Goal: Task Accomplishment & Management: Complete application form

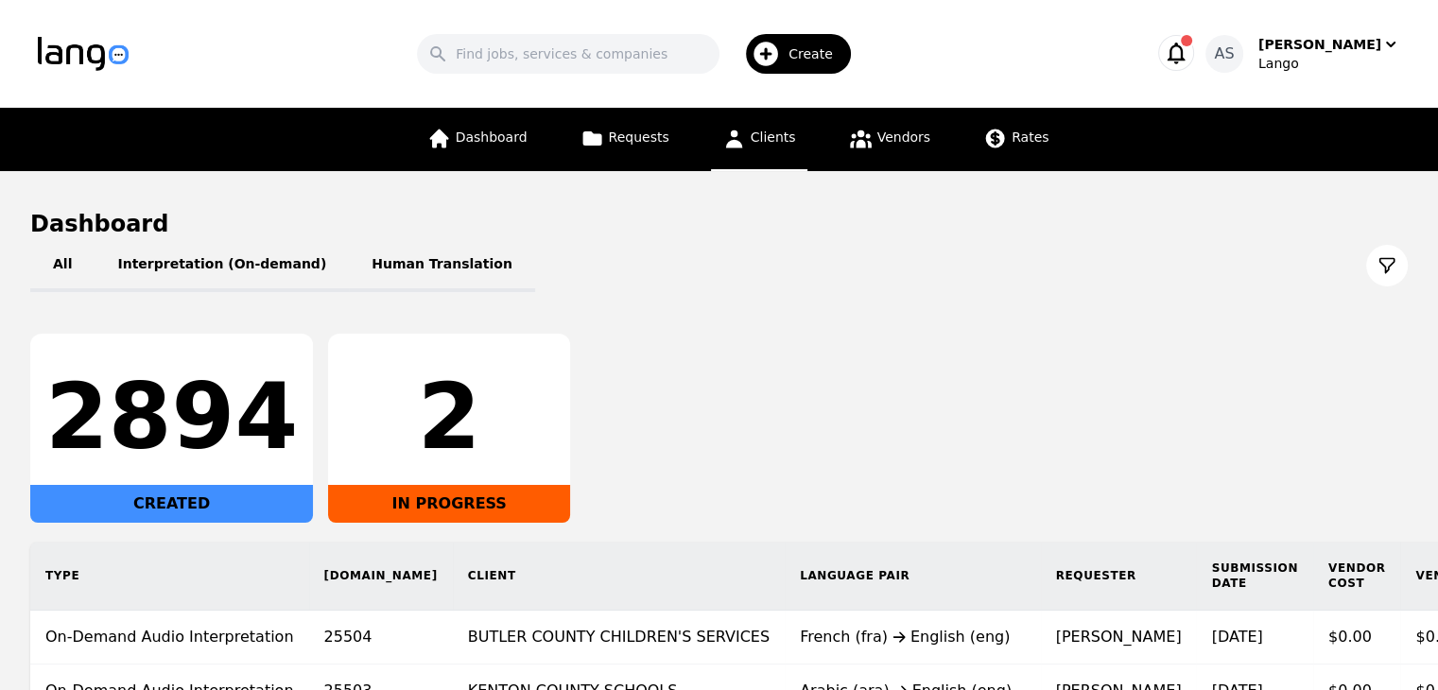
click at [772, 148] on link "Clients" at bounding box center [759, 139] width 96 height 63
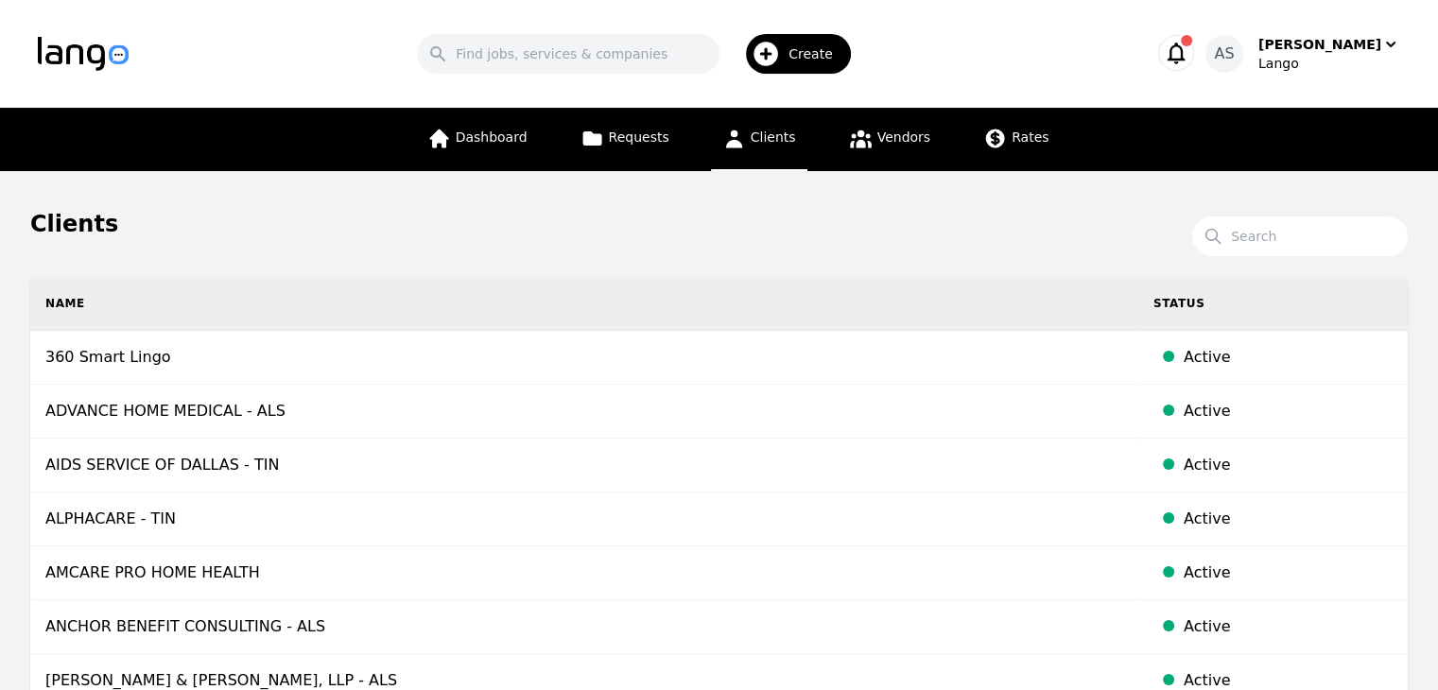
click at [846, 56] on span "Create" at bounding box center [818, 53] width 58 height 19
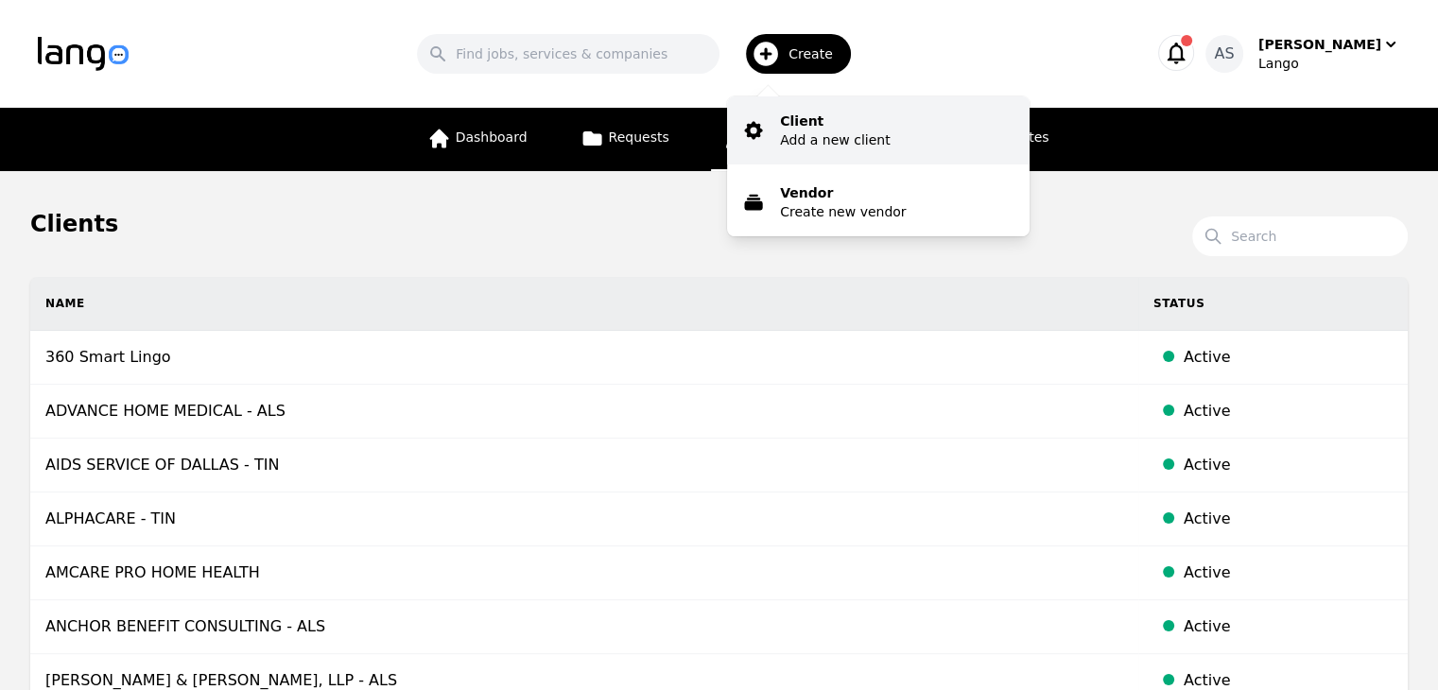
click at [871, 122] on p "Client" at bounding box center [835, 121] width 110 height 19
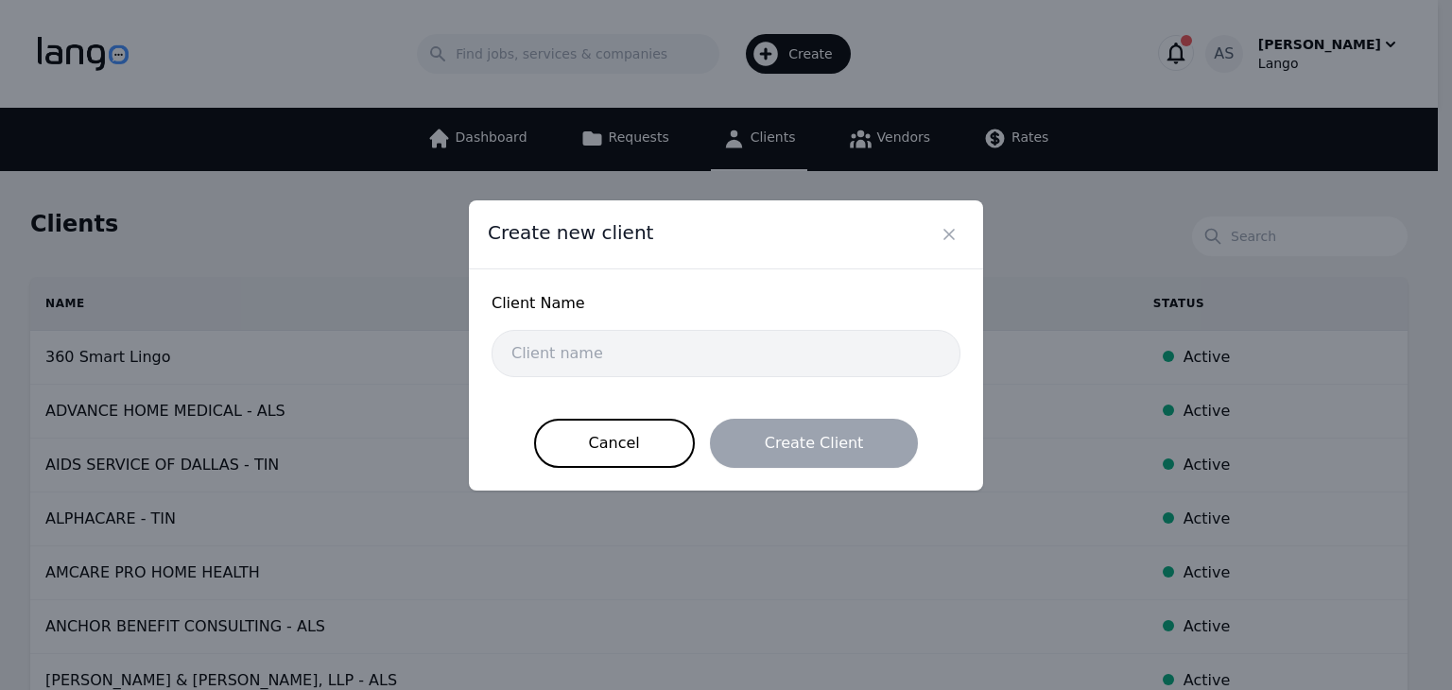
click at [757, 324] on div "Client Name" at bounding box center [726, 311] width 469 height 38
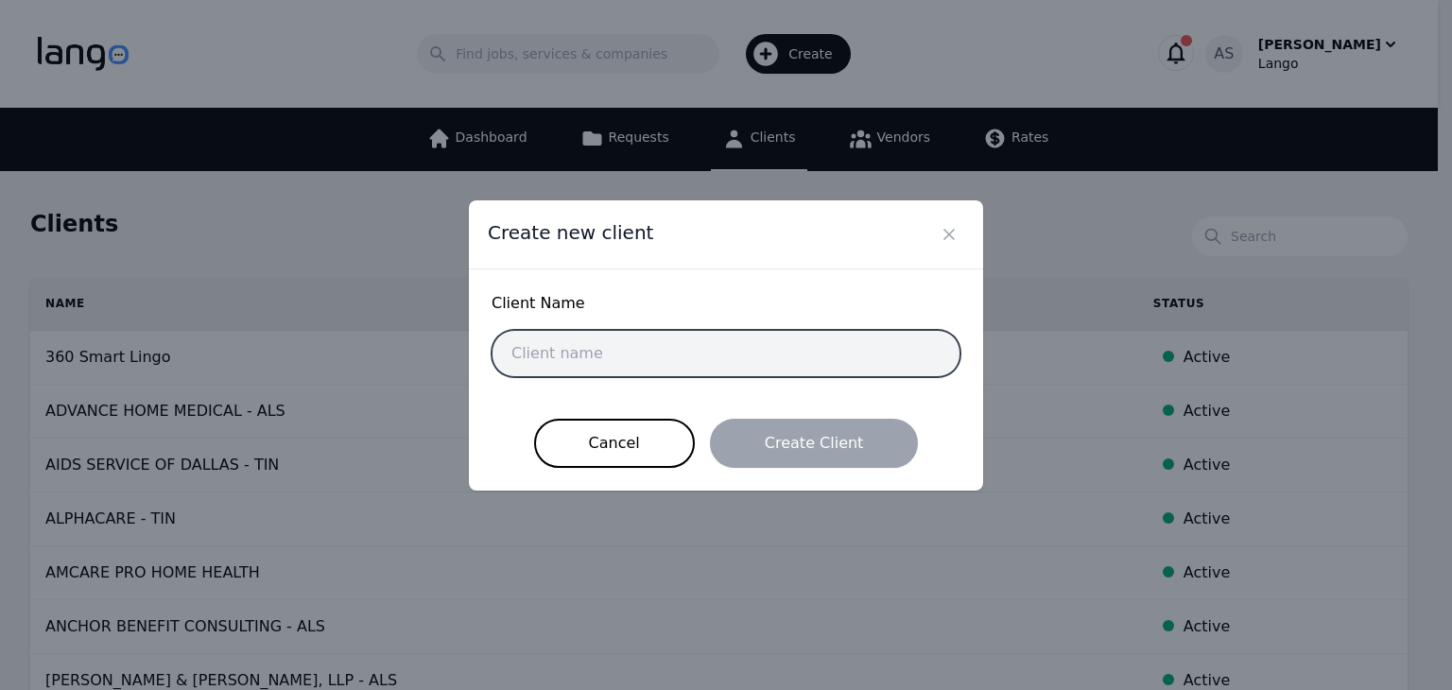
click at [758, 358] on input "text" at bounding box center [726, 353] width 469 height 47
paste input "[PERSON_NAME] [PERSON_NAME] LLP"
type input "[PERSON_NAME] [PERSON_NAME] LLP"
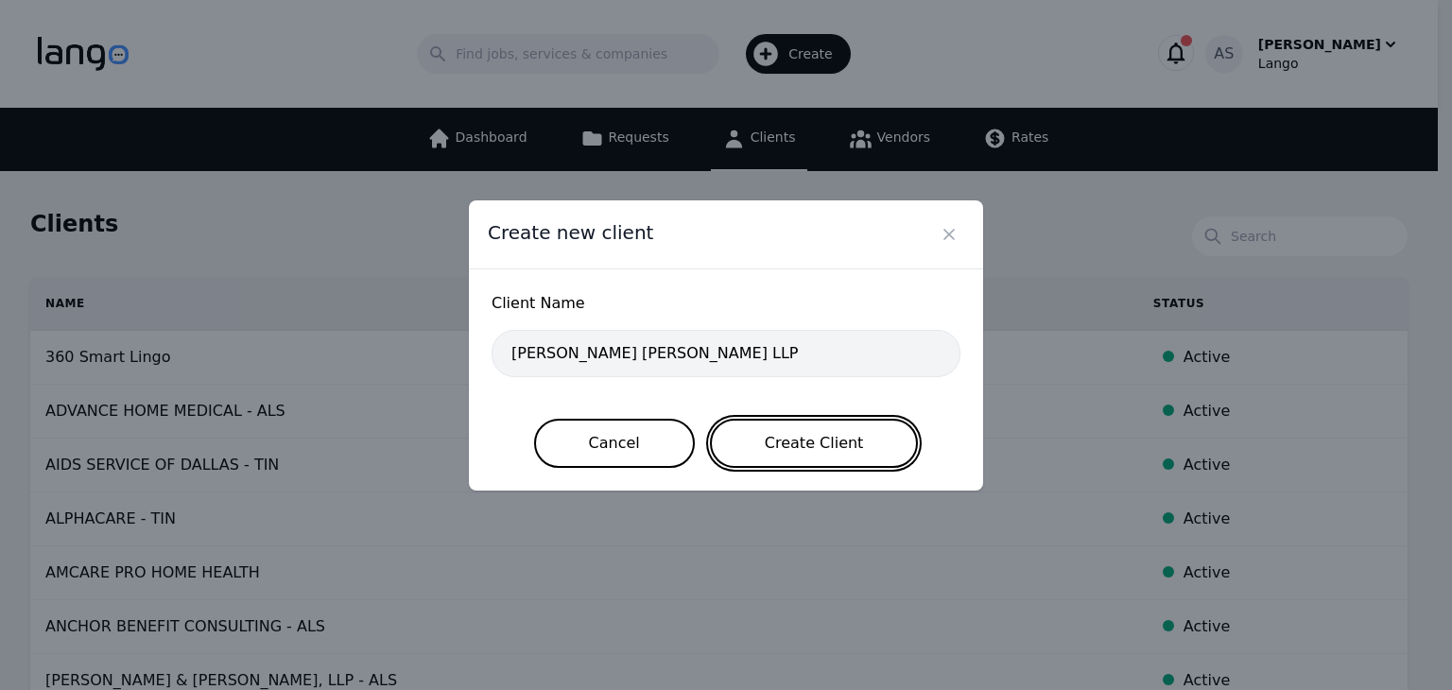
click at [847, 446] on button "Create Client" at bounding box center [814, 443] width 209 height 49
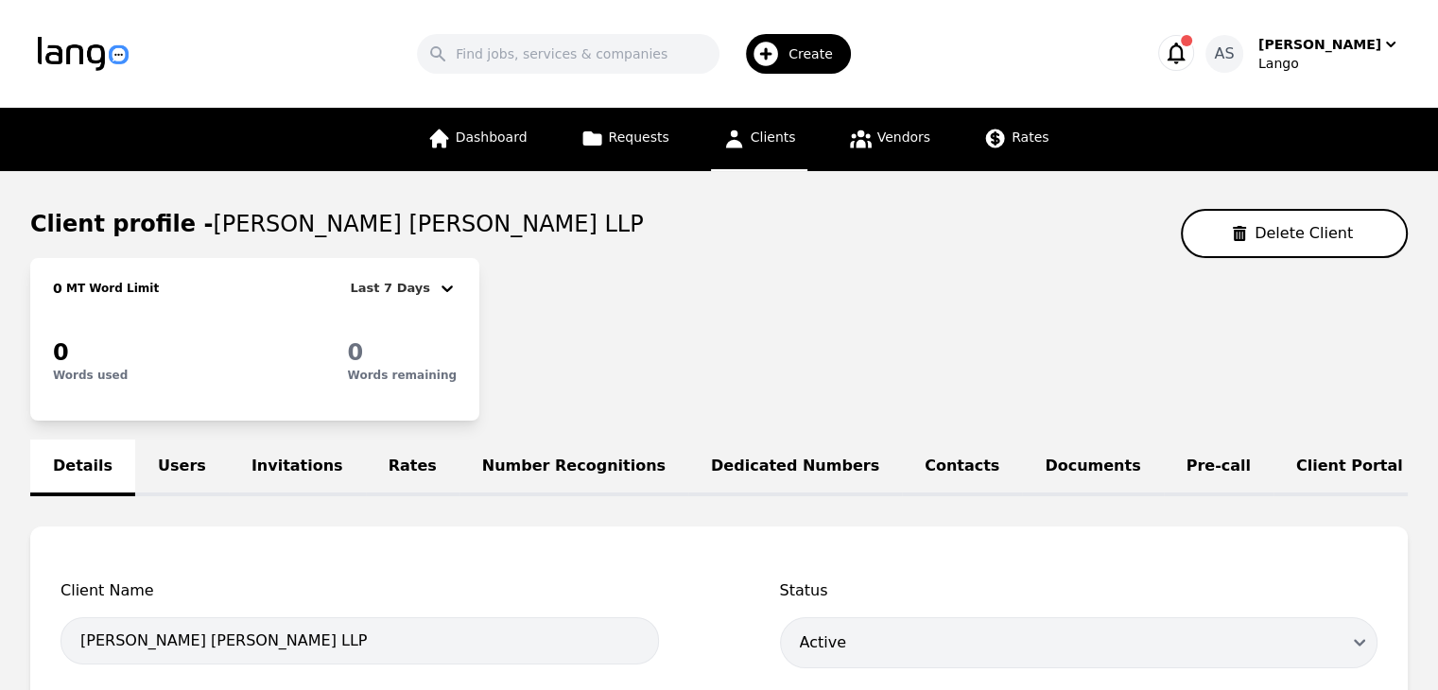
click at [166, 466] on link "Users" at bounding box center [182, 468] width 94 height 57
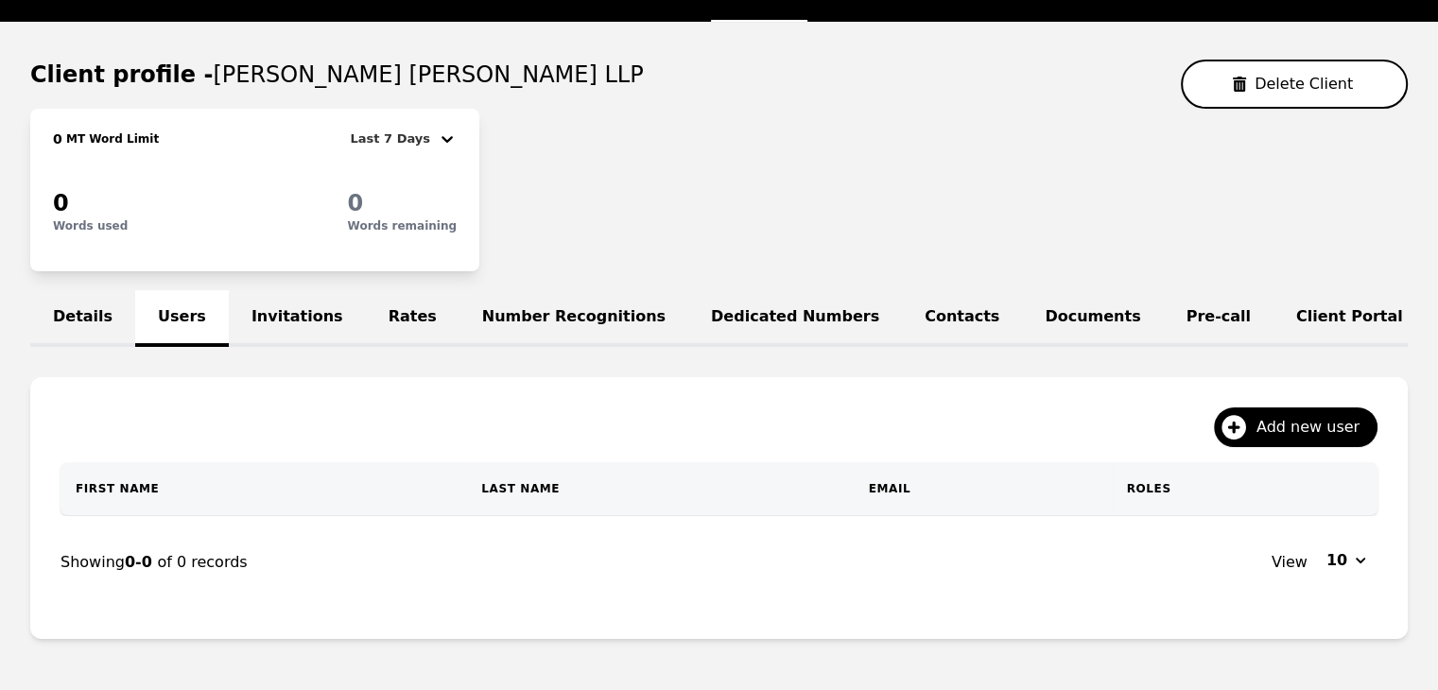
scroll to position [189, 0]
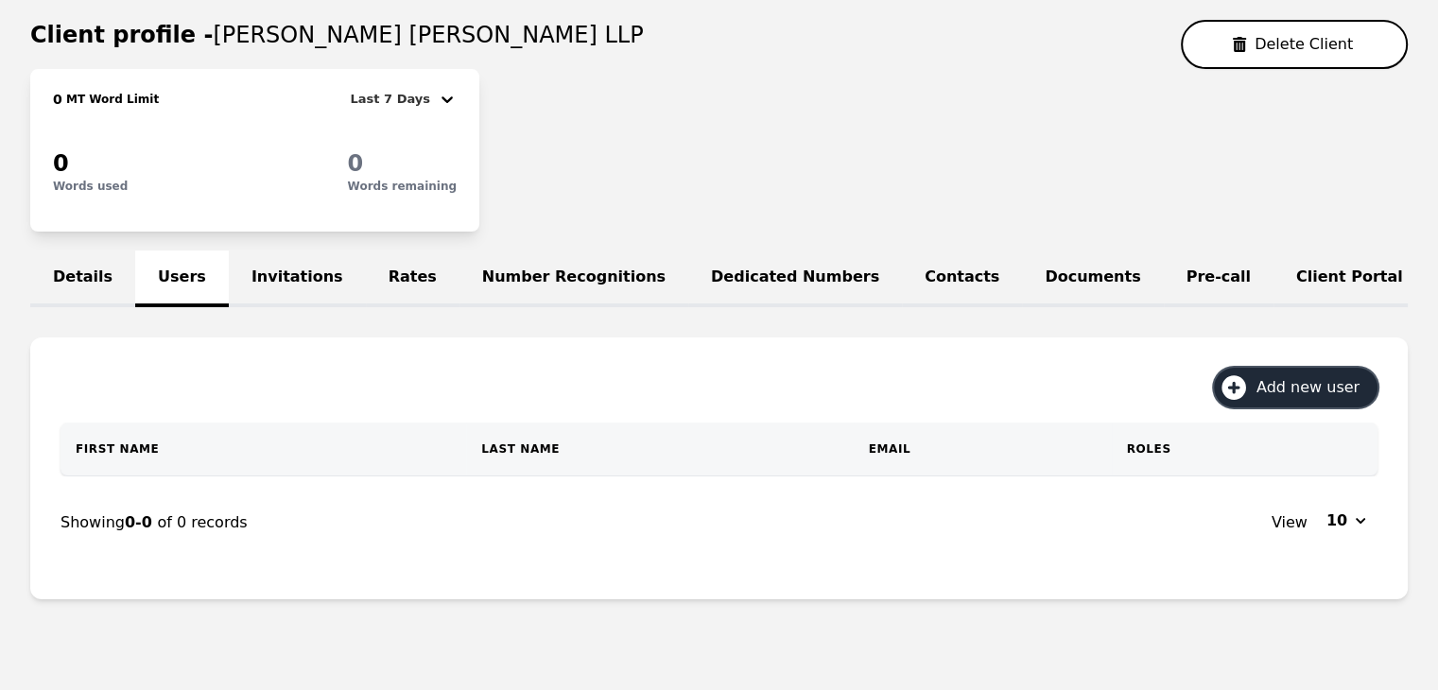
click at [1294, 399] on span "Add new user" at bounding box center [1315, 387] width 116 height 23
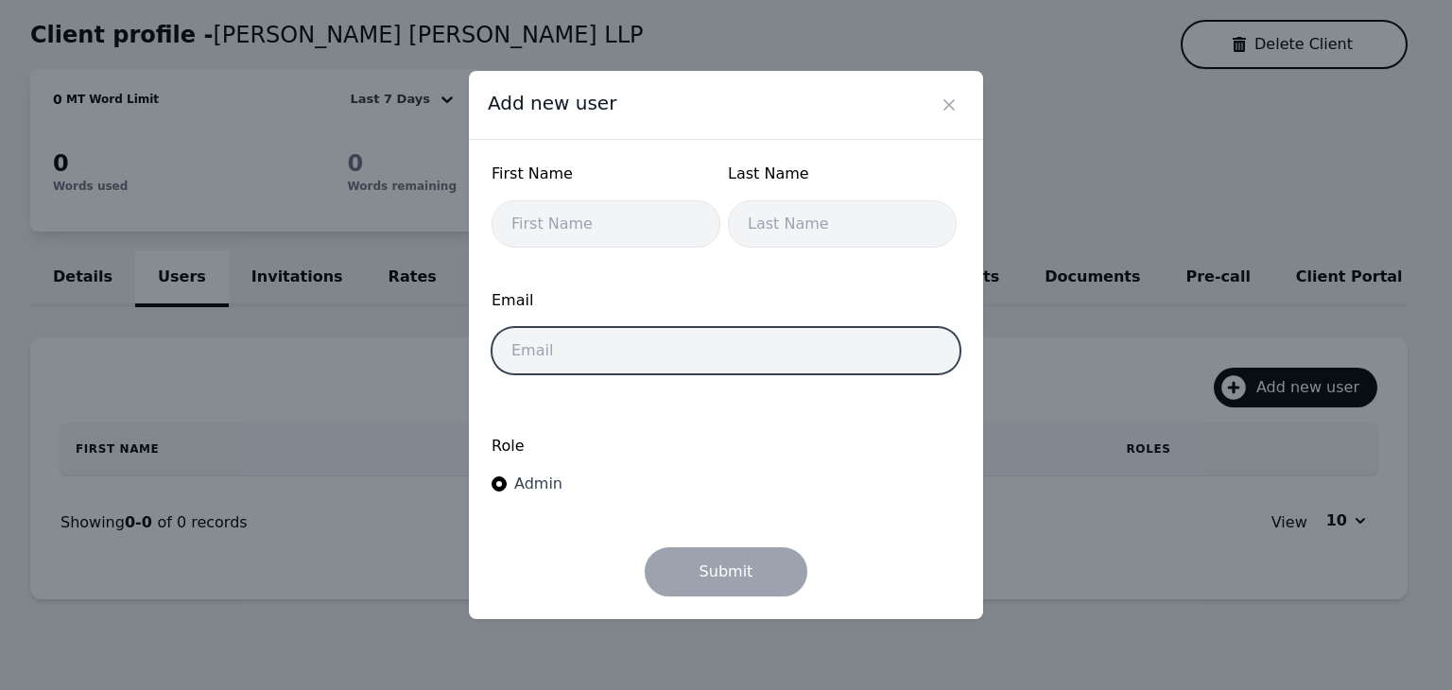
click at [688, 363] on input "email" at bounding box center [726, 350] width 469 height 47
paste input "[PERSON_NAME][EMAIL_ADDRESS][DOMAIN_NAME]"
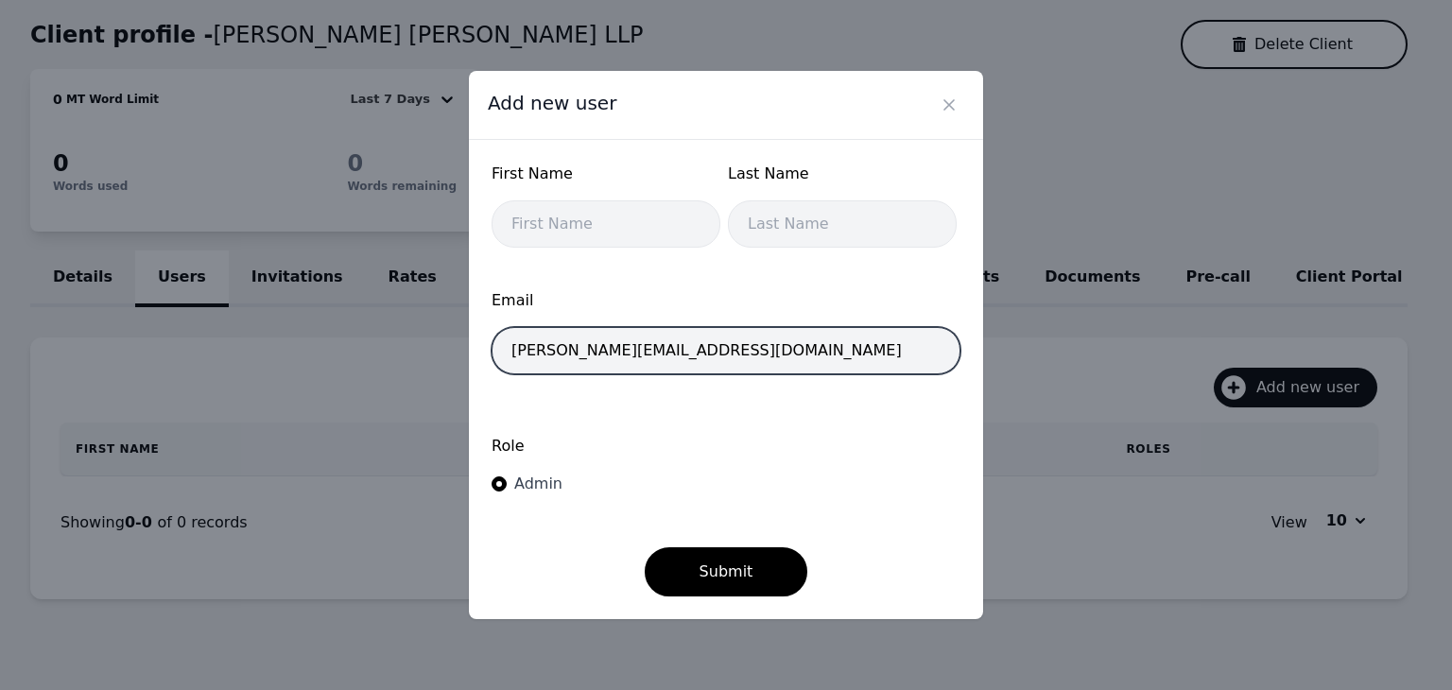
type input "[PERSON_NAME][EMAIL_ADDRESS][DOMAIN_NAME]"
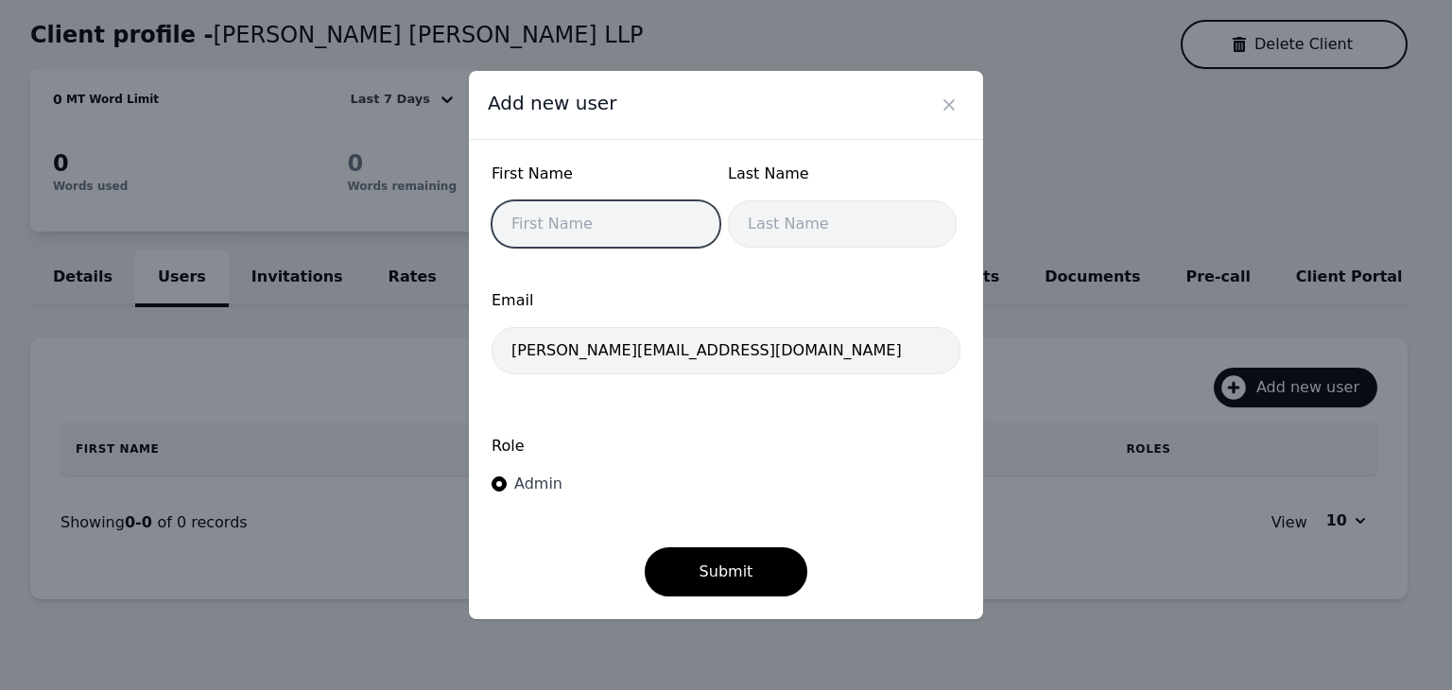
click at [599, 207] on input "text" at bounding box center [606, 223] width 229 height 47
type input "Janet"
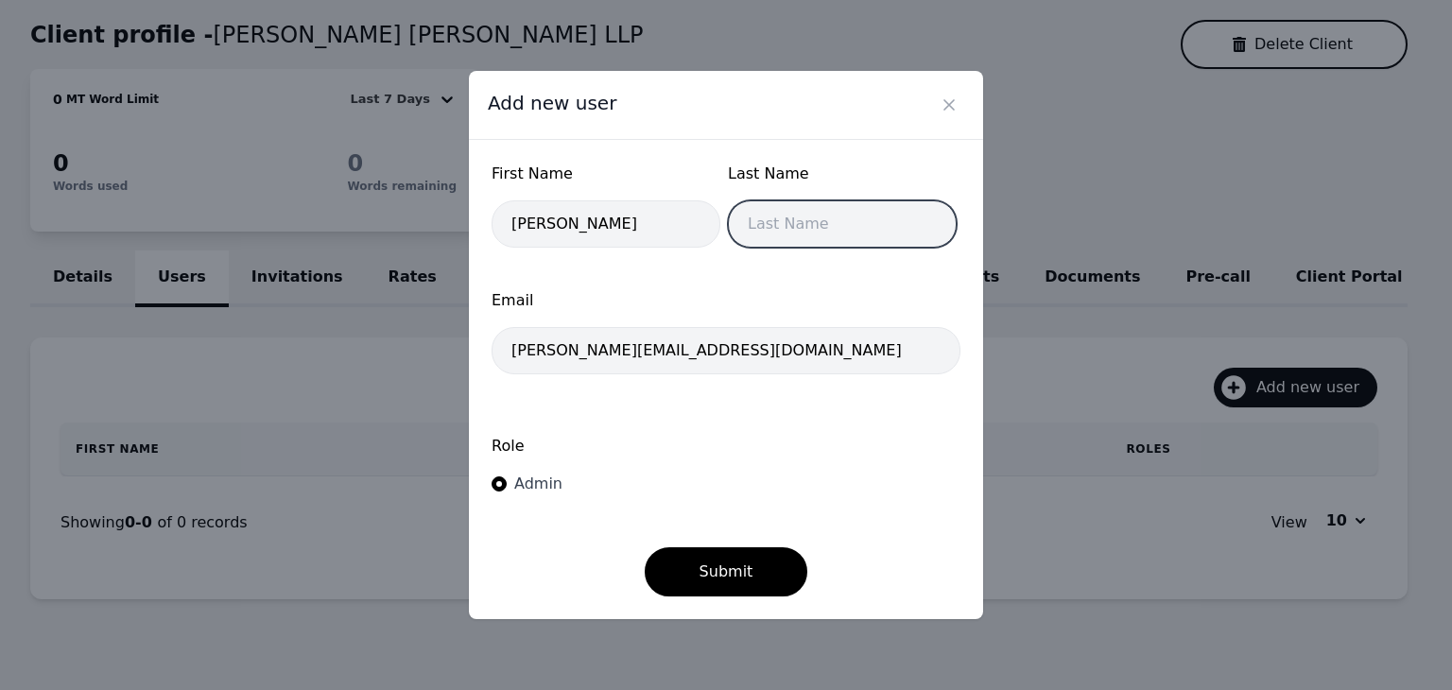
click at [833, 239] on input "text" at bounding box center [842, 223] width 229 height 47
type input "G"
type input "FGHW"
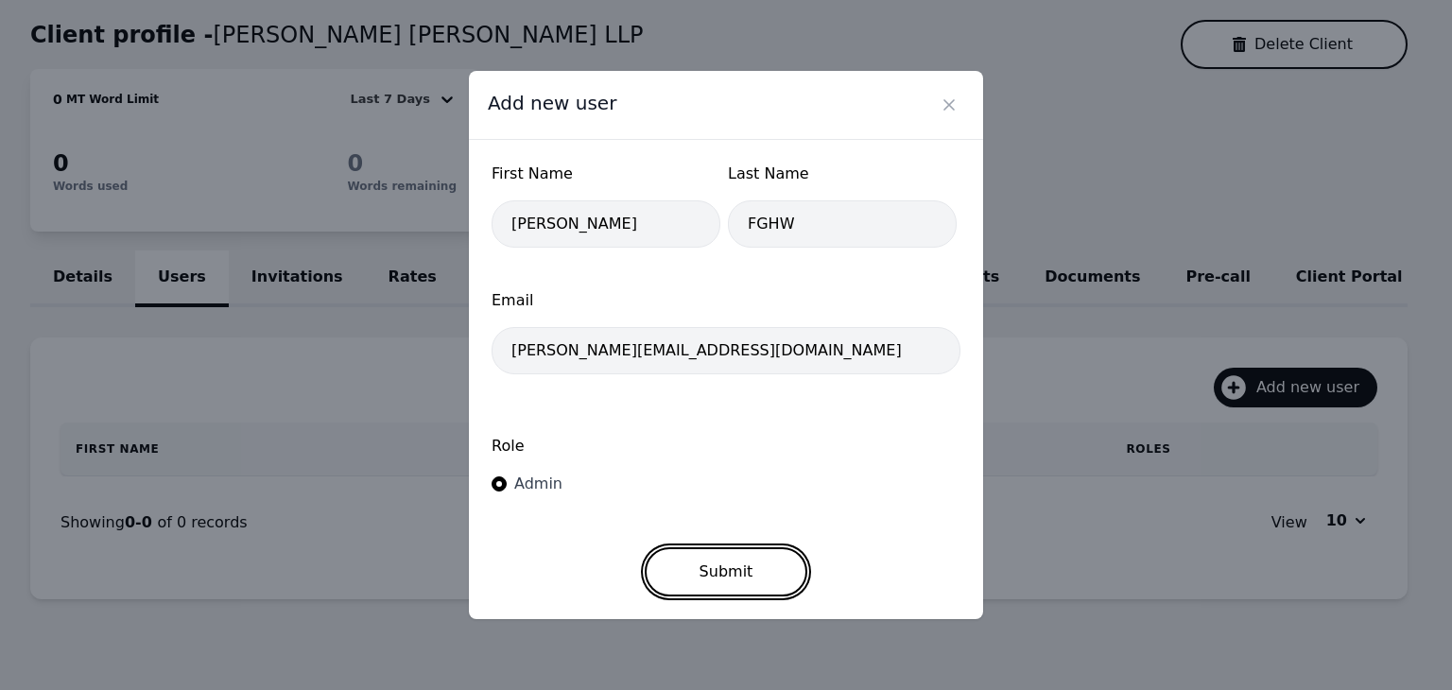
click at [742, 580] on button "Submit" at bounding box center [727, 572] width 164 height 49
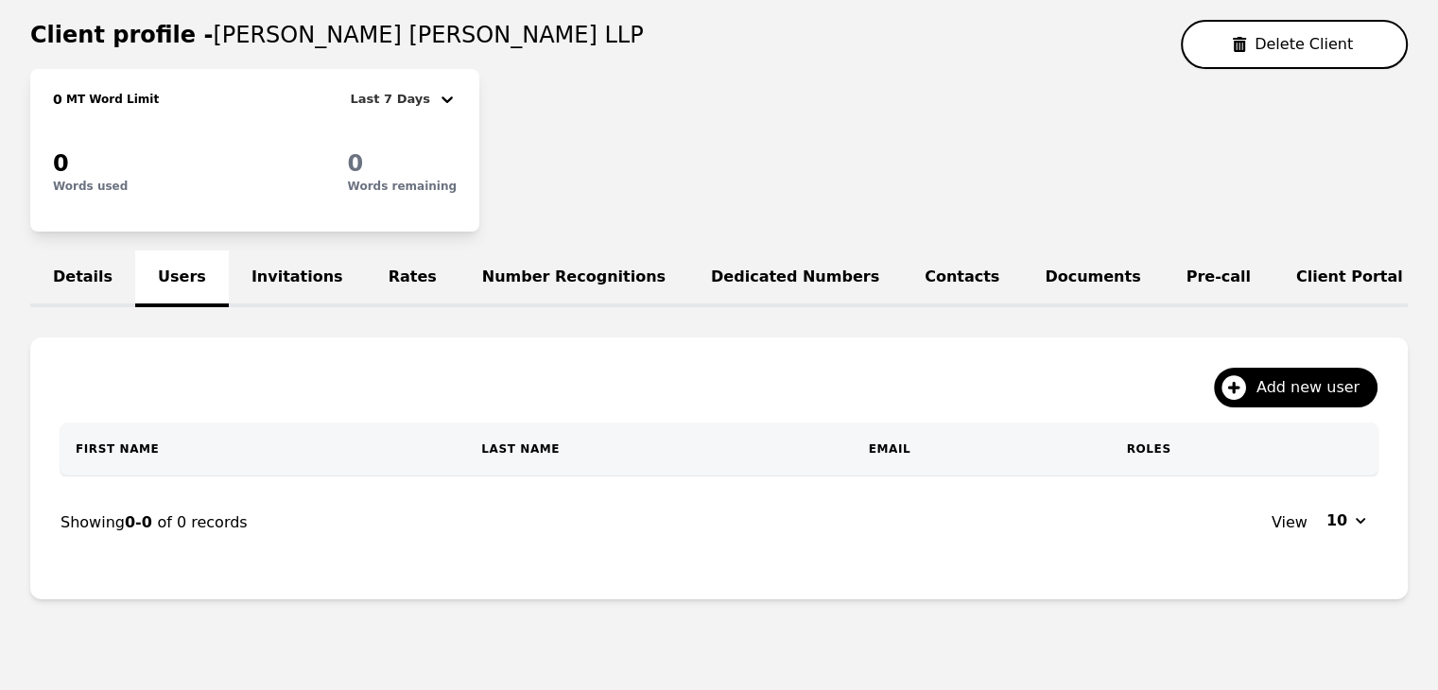
drag, startPoint x: 693, startPoint y: 160, endPoint x: 446, endPoint y: 107, distance: 252.4
click at [702, 169] on div "0 MT Word Limit Last 7 Days 0 Words used 0 Words remaining" at bounding box center [719, 150] width 1378 height 163
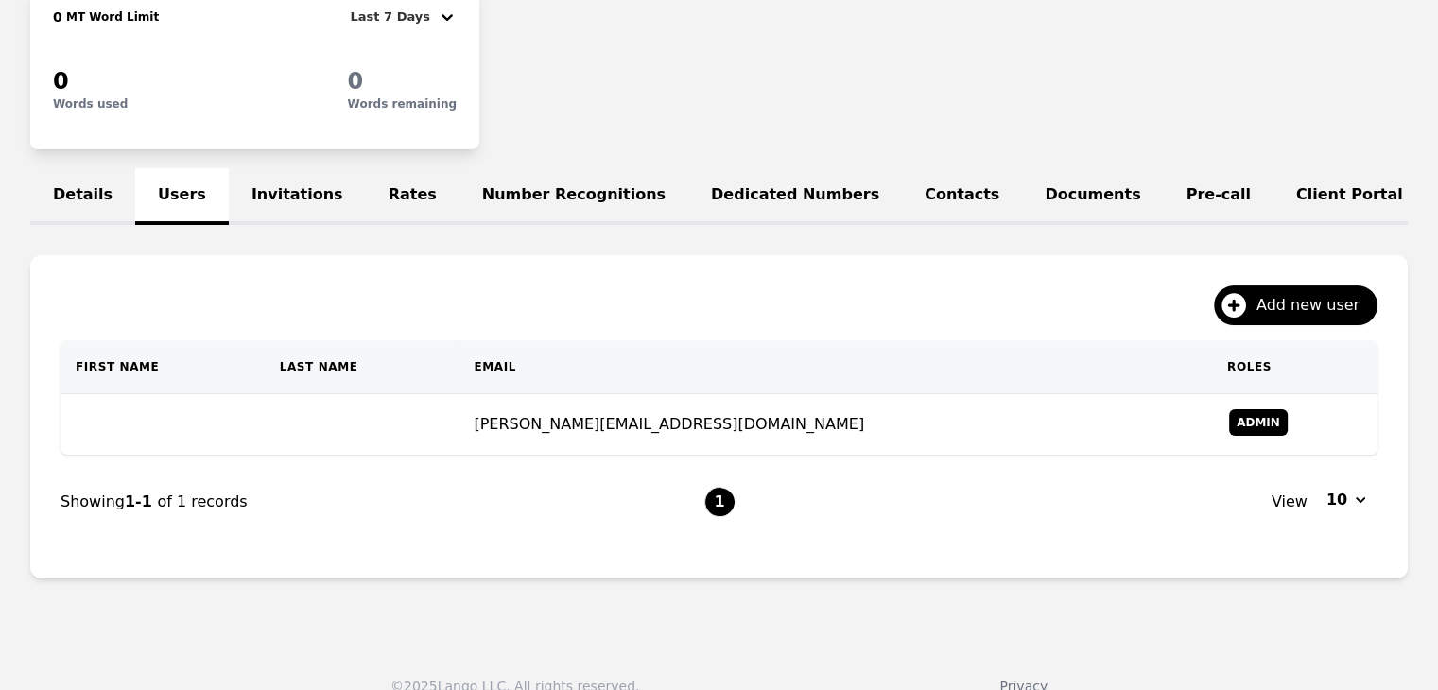
scroll to position [284, 0]
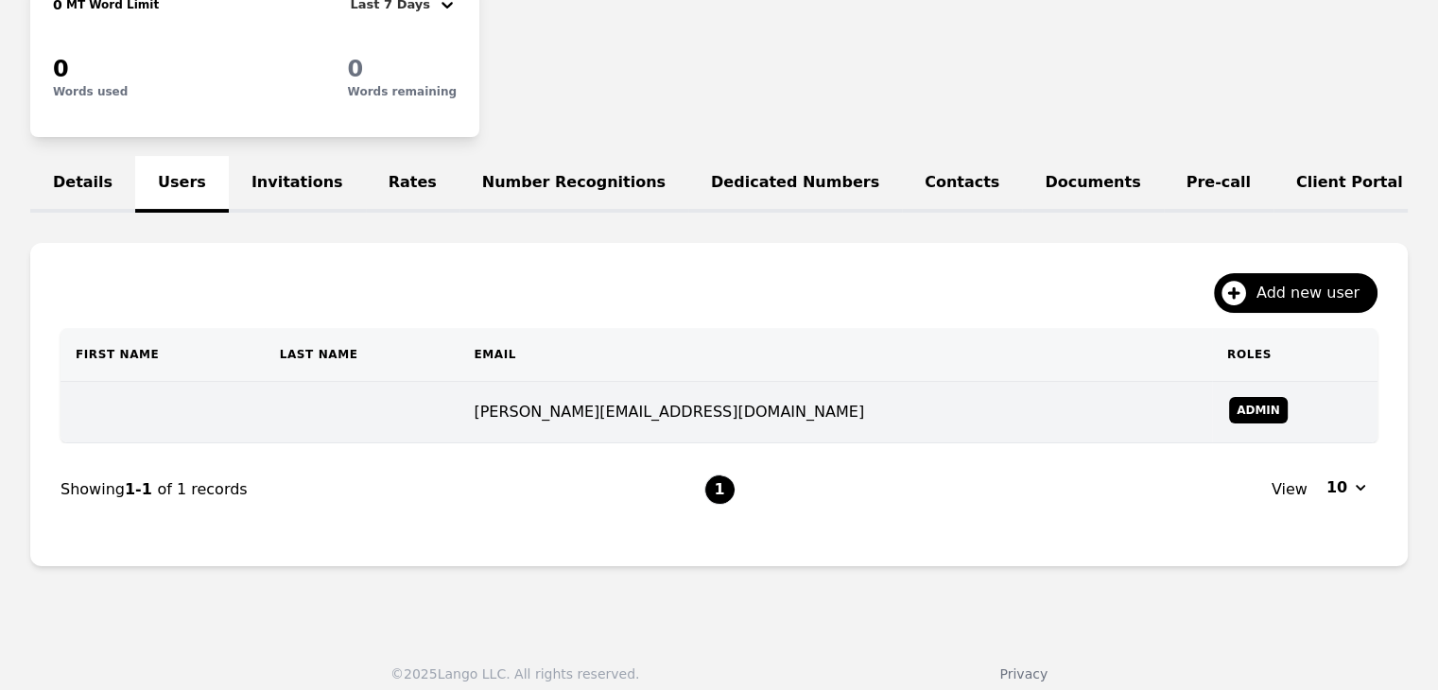
click at [651, 438] on td "[PERSON_NAME][EMAIL_ADDRESS][DOMAIN_NAME]" at bounding box center [836, 412] width 754 height 61
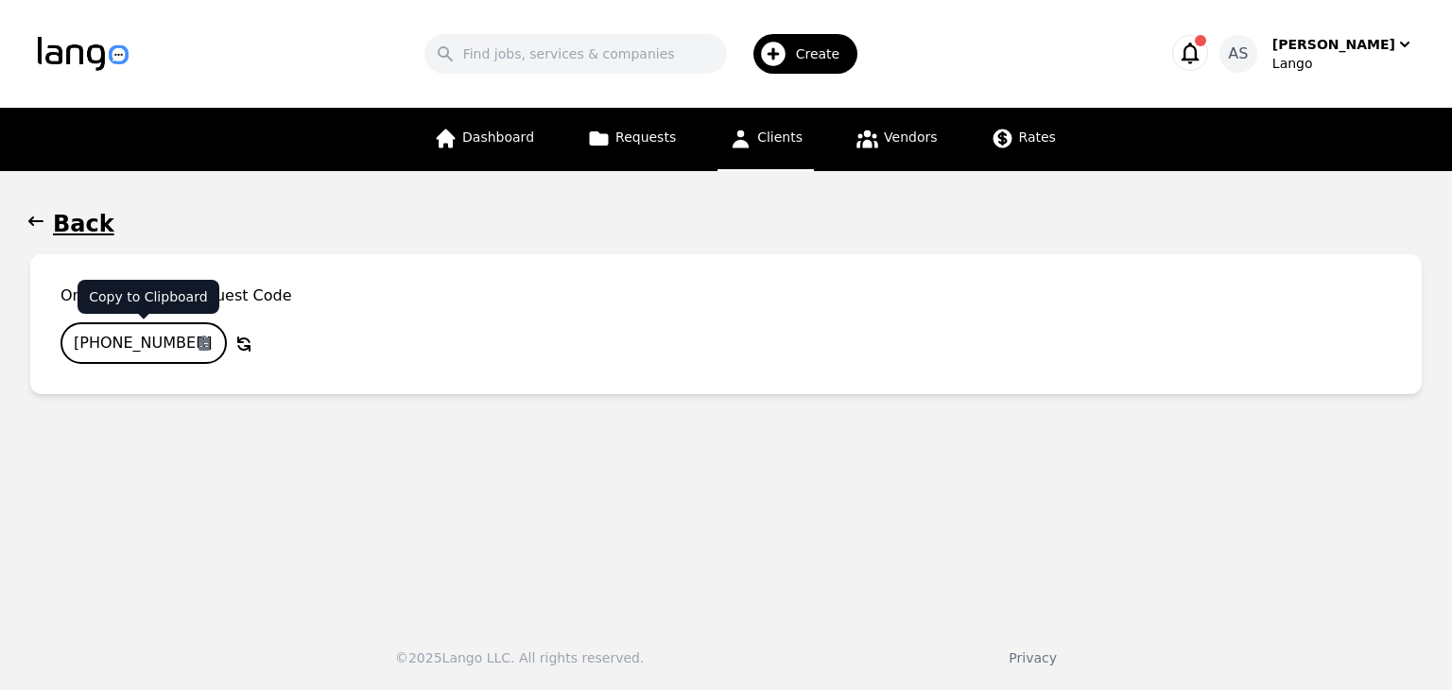
click at [123, 352] on input "[PHONE_NUMBER]" at bounding box center [144, 343] width 166 height 42
